Goal: Task Accomplishment & Management: Manage account settings

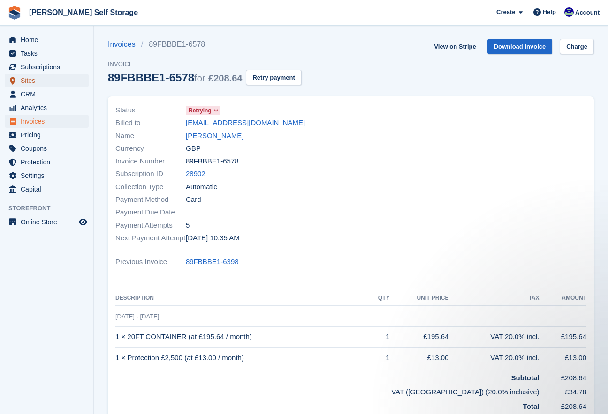
click at [32, 80] on span "Sites" at bounding box center [49, 80] width 56 height 13
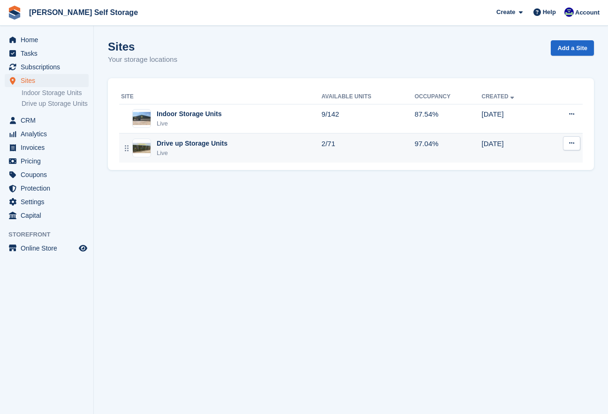
click at [163, 156] on div "Live" at bounding box center [192, 153] width 71 height 9
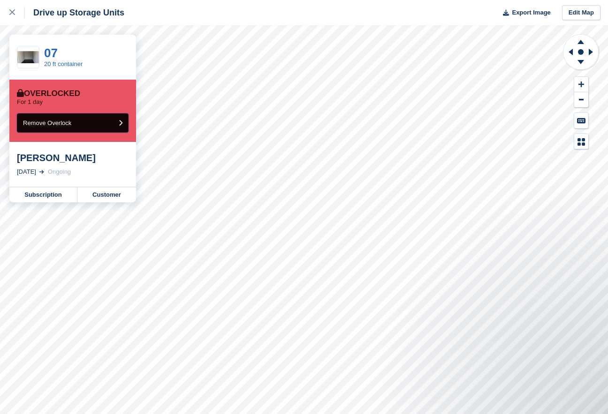
click at [89, 126] on button "Remove Overlock" at bounding box center [73, 122] width 112 height 19
click at [53, 196] on link "Subscription" at bounding box center [43, 195] width 68 height 15
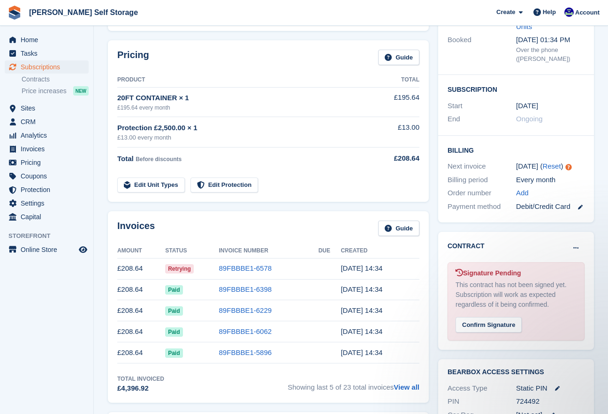
scroll to position [109, 0]
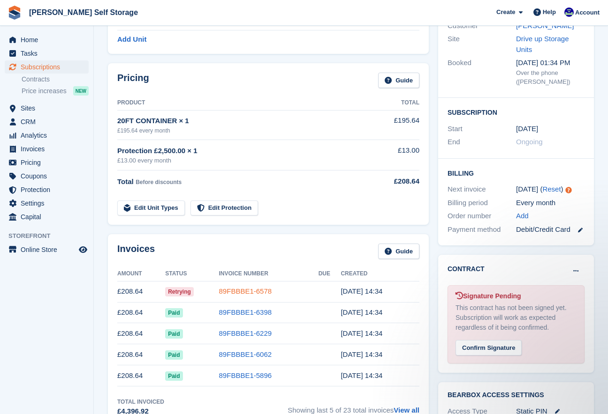
click at [242, 294] on link "89FBBBE1-6578" at bounding box center [245, 291] width 53 height 8
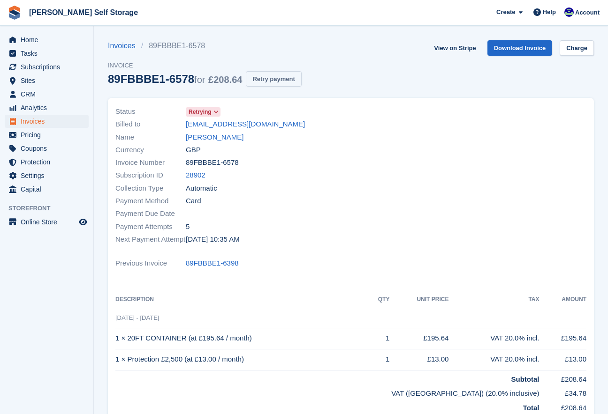
click at [268, 81] on button "Retry payment" at bounding box center [273, 78] width 55 height 15
